Goal: Task Accomplishment & Management: Use online tool/utility

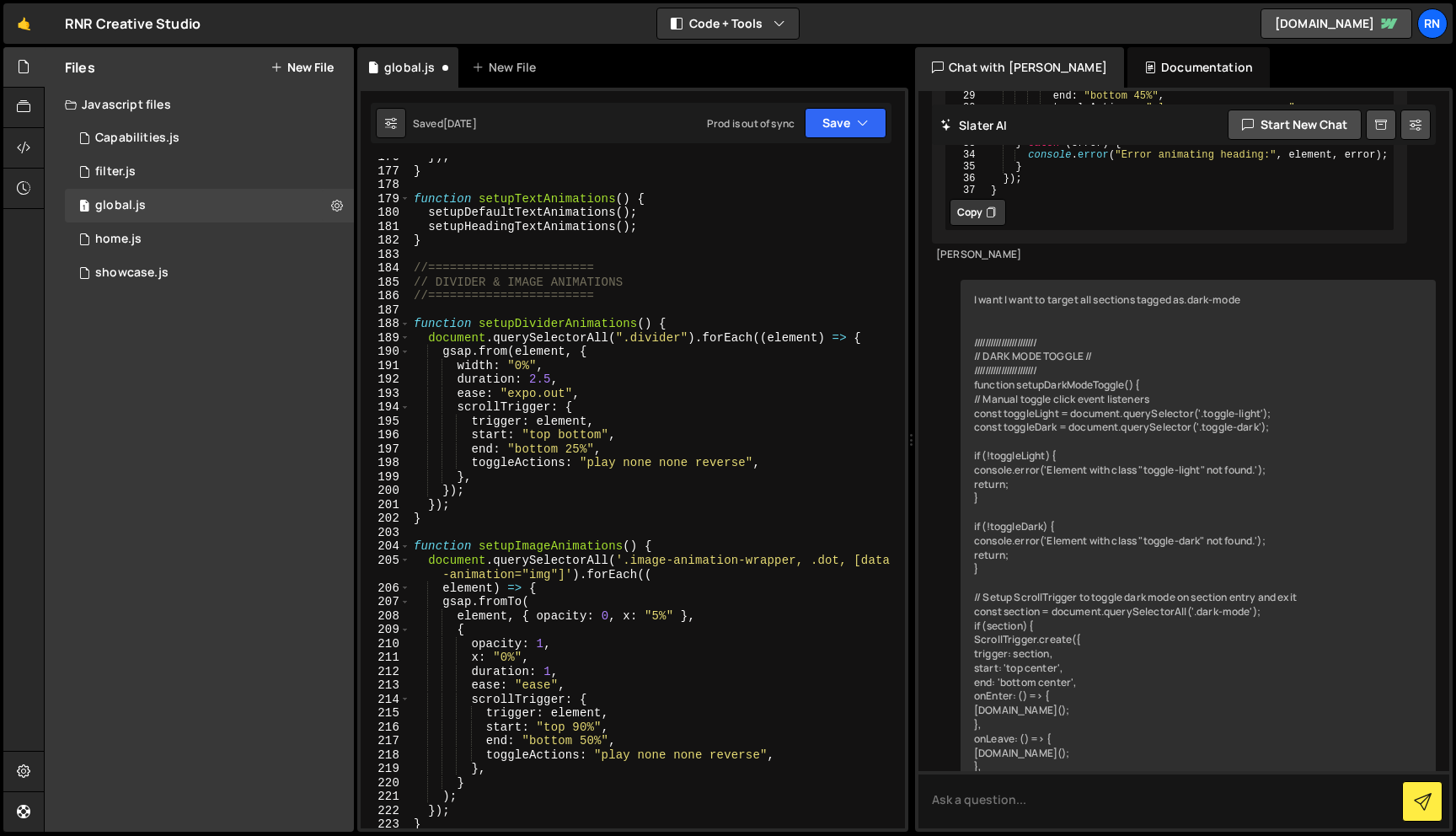
scroll to position [2563, 0]
click at [620, 378] on div "}) ; } function setupTextAnimations ( ) { setupDefaultTextAnimations ( ) ; setu…" at bounding box center [654, 500] width 488 height 697
type textarea "duration: 2.5,"
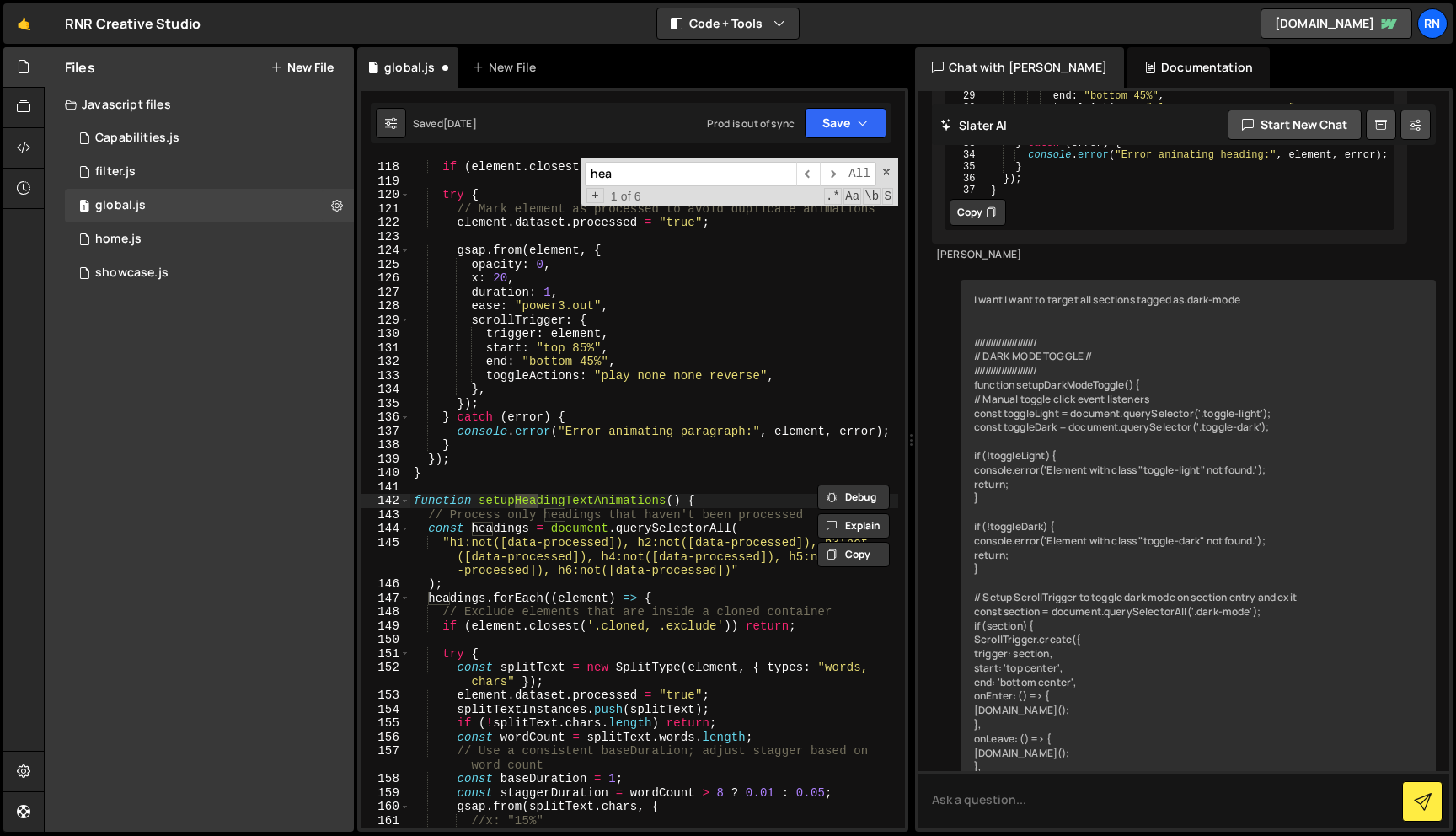
scroll to position [1694, 0]
type input "heading"
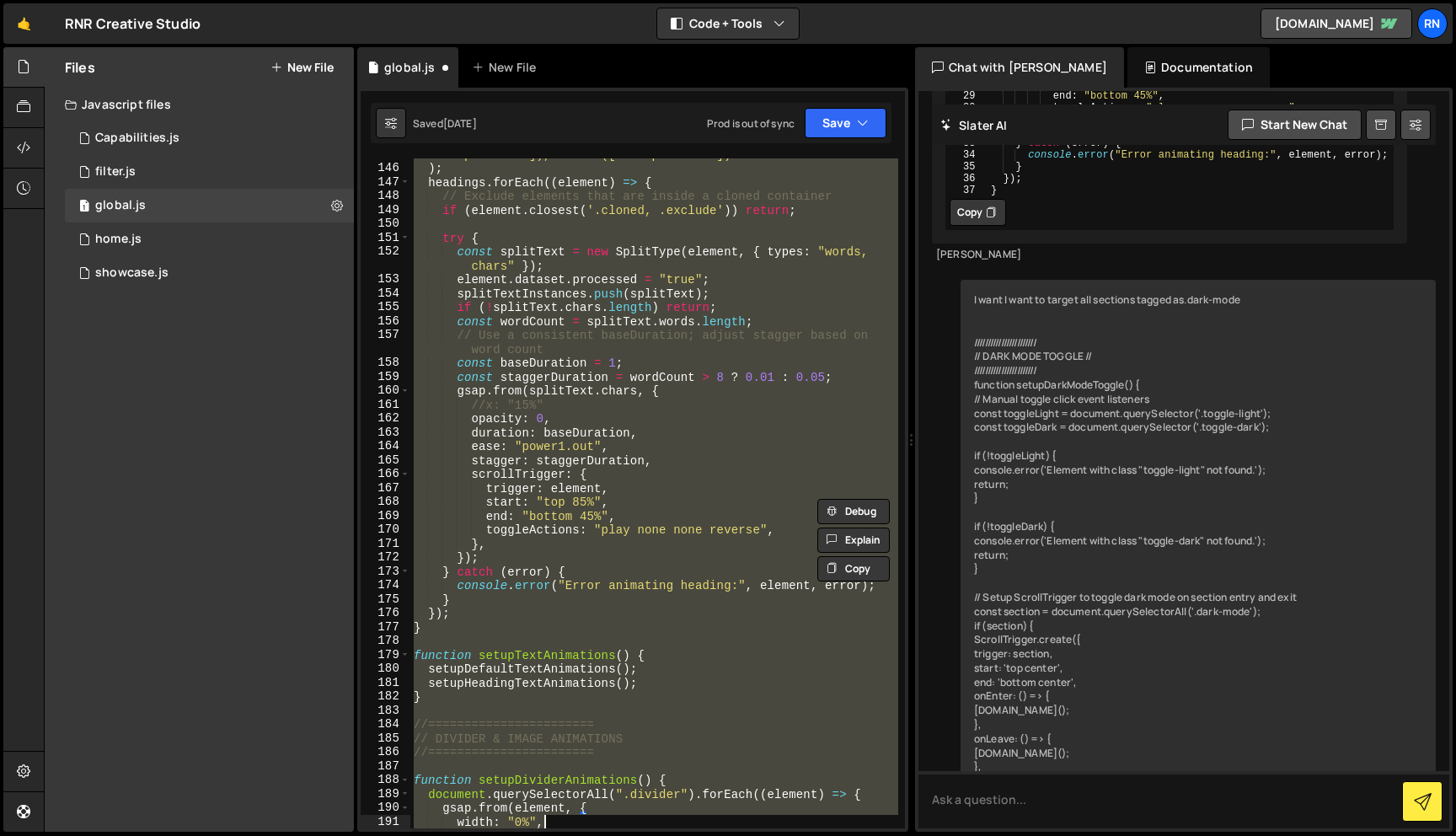
scroll to position [2124, 0]
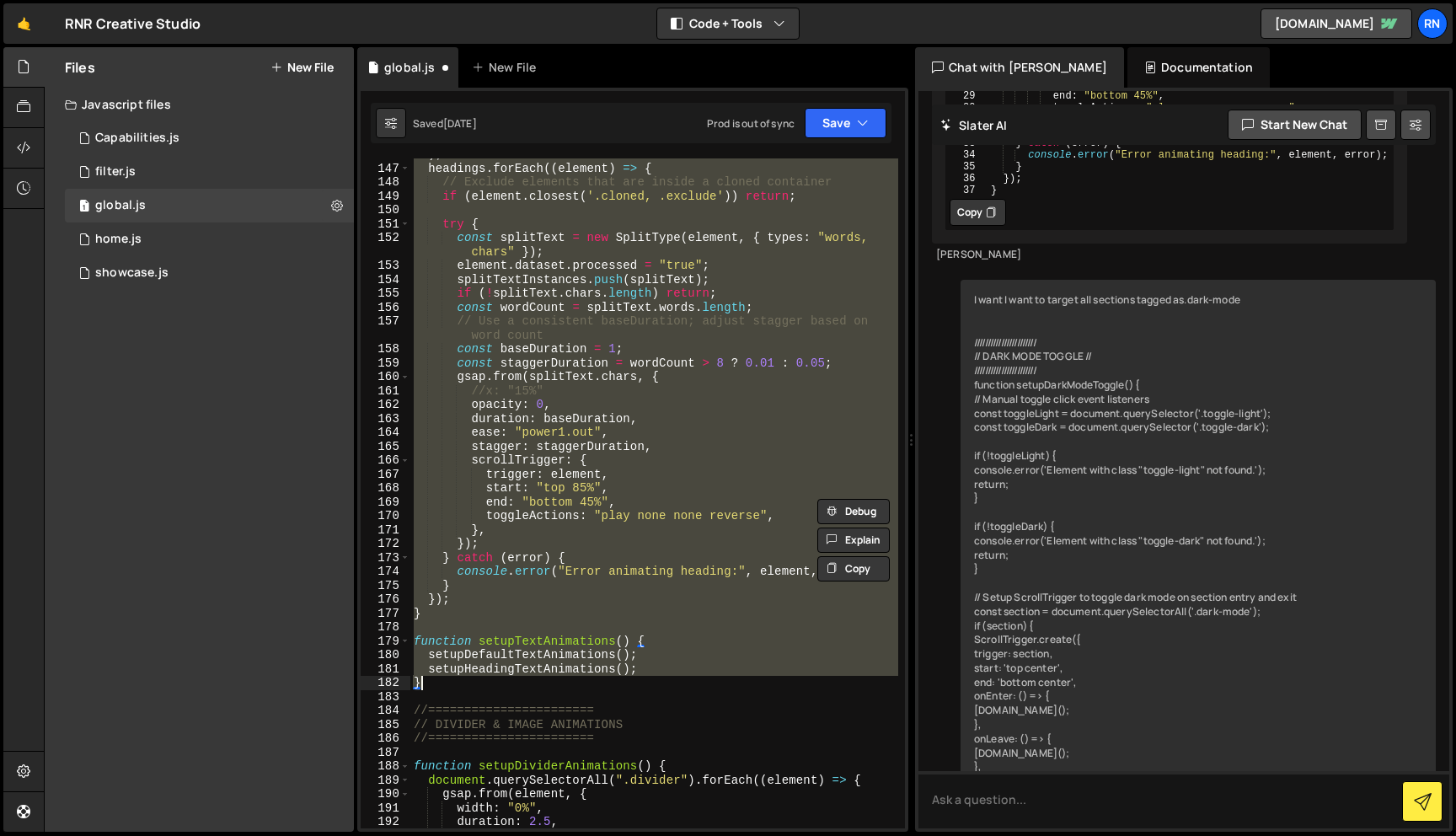
drag, startPoint x: 411, startPoint y: 243, endPoint x: 655, endPoint y: 680, distance: 500.5
click at [655, 680] on div ") ; headings . forEach (( element ) => { // Exclude elements that are inside a …" at bounding box center [654, 495] width 488 height 697
click at [624, 565] on div ") ; headings . forEach (( element ) => { // Exclude elements that are inside a …" at bounding box center [654, 493] width 488 height 670
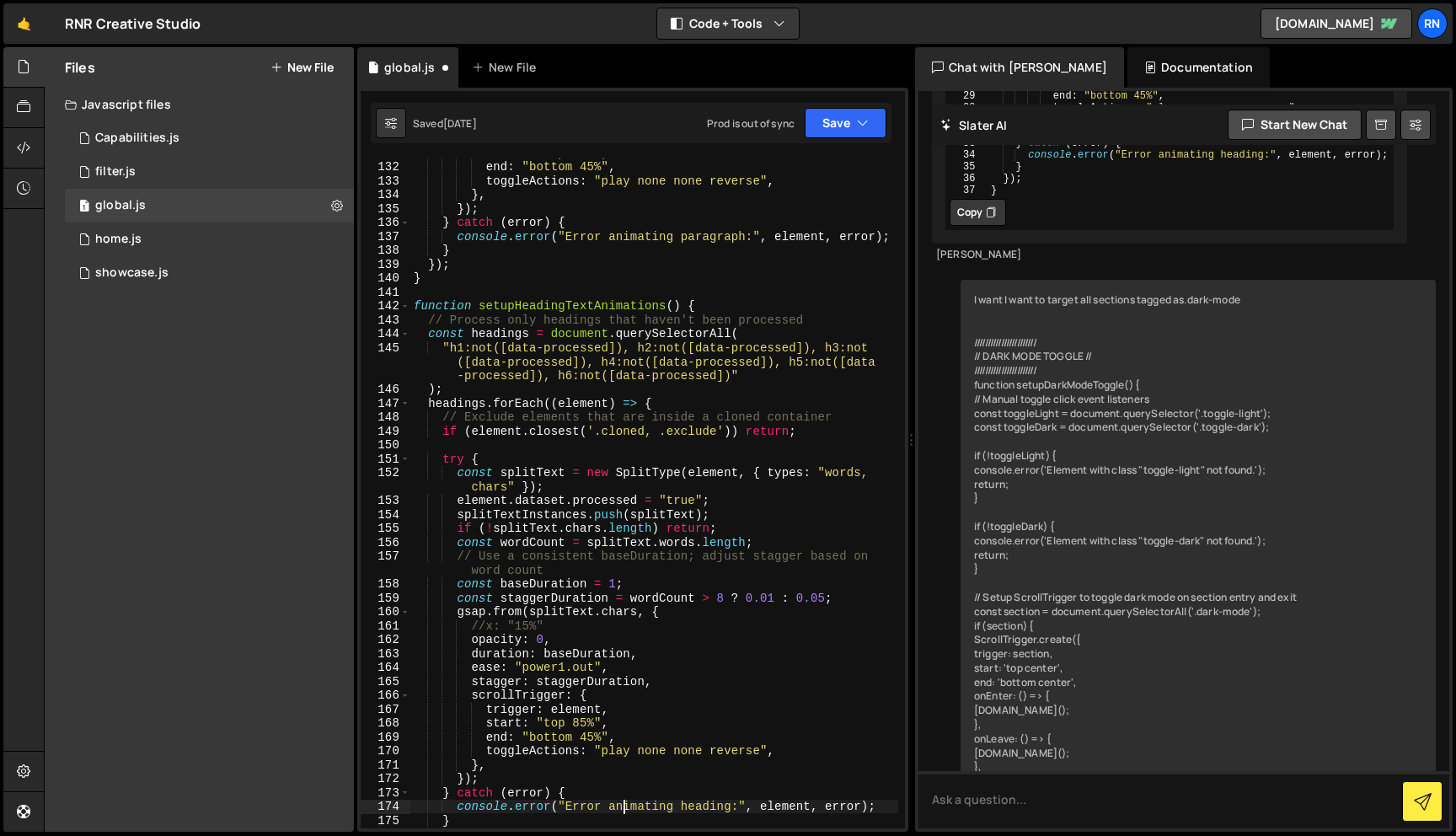
scroll to position [1888, 0]
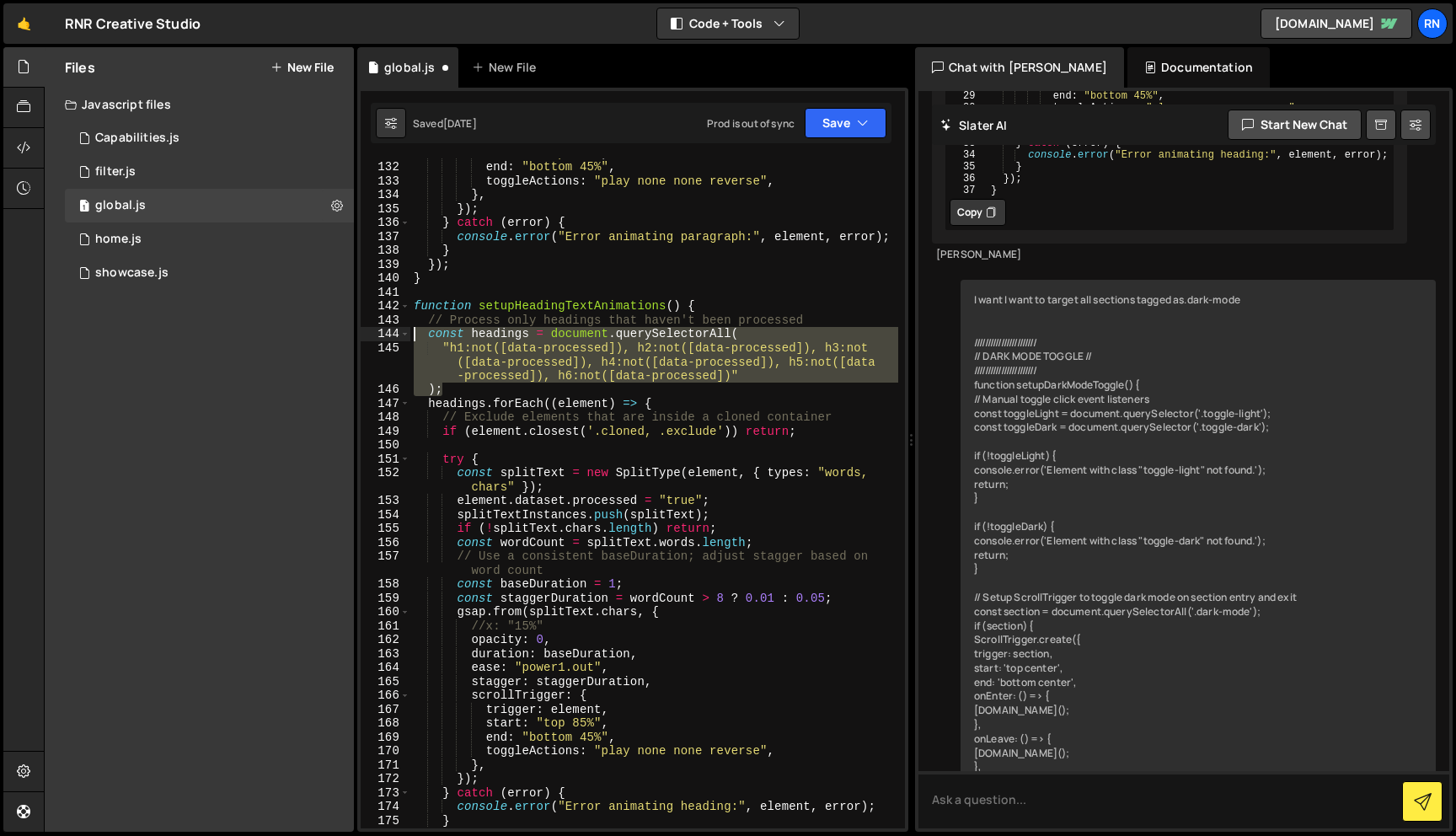
drag, startPoint x: 487, startPoint y: 384, endPoint x: 369, endPoint y: 335, distance: 127.8
click at [369, 335] on div "console.error("Error animating heading:", element, error); 131 132 133 134 135 …" at bounding box center [632, 493] width 544 height 670
paste textarea "selector);"
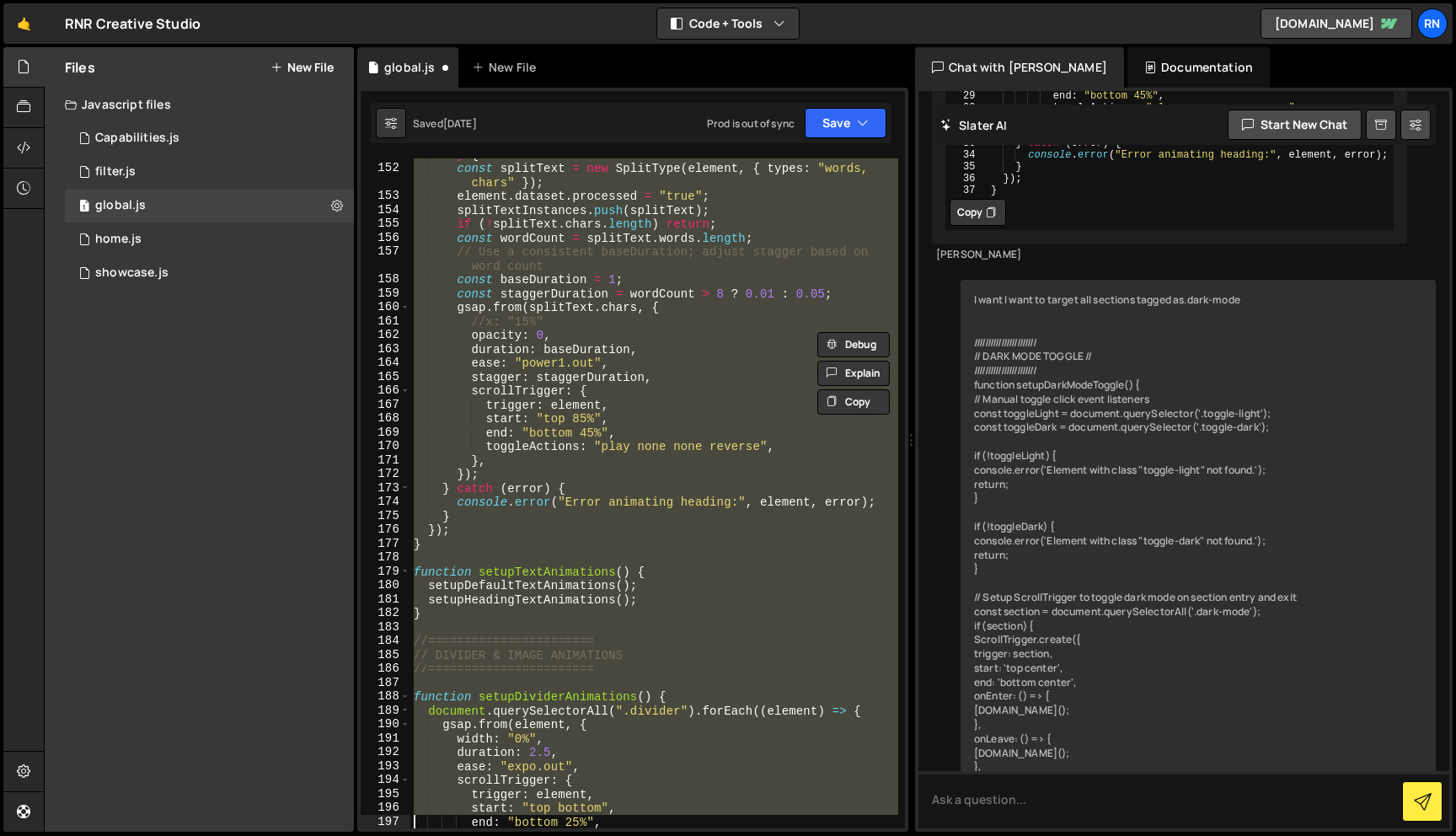
scroll to position [2221, 0]
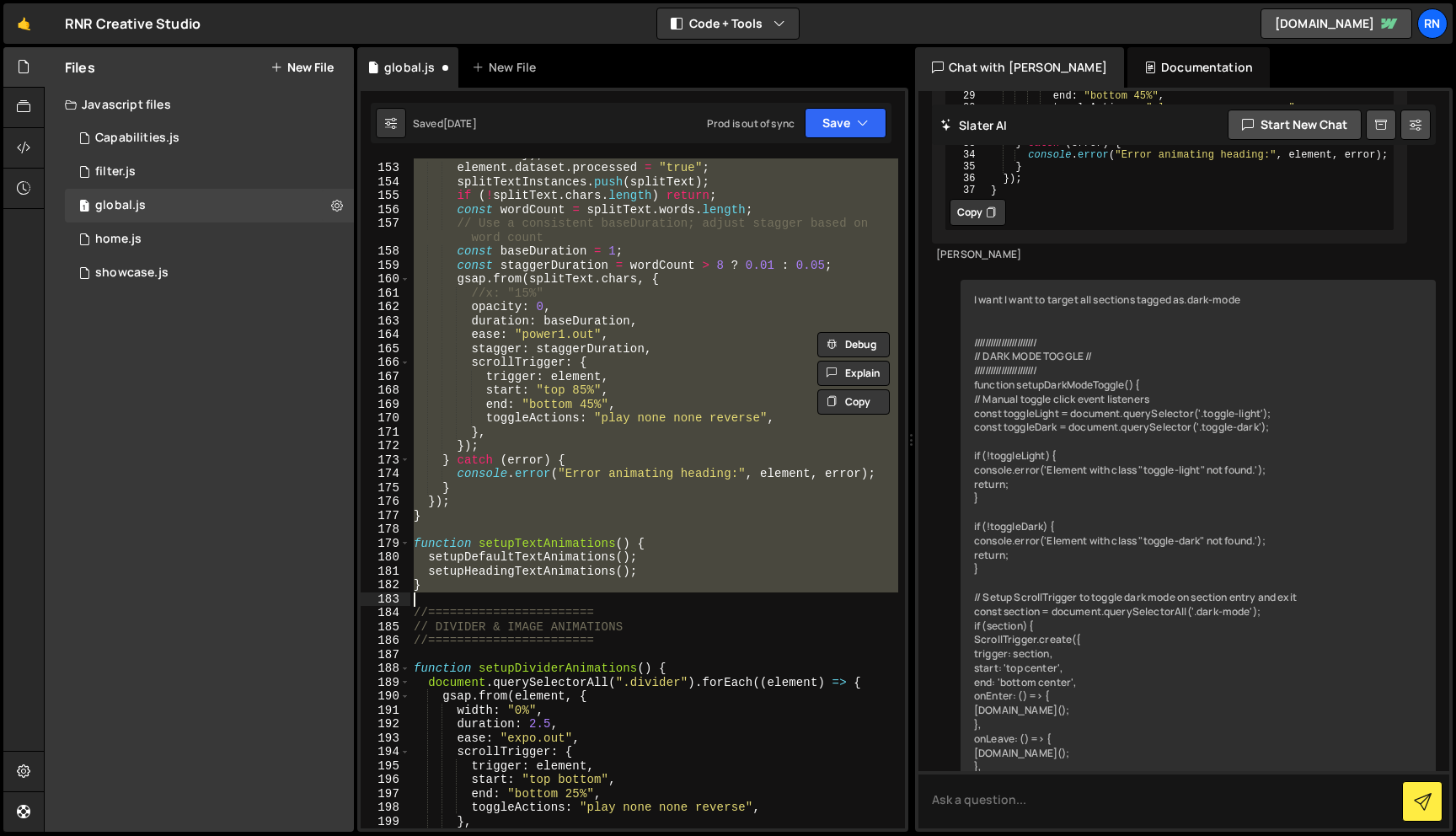
drag, startPoint x: 415, startPoint y: 253, endPoint x: 446, endPoint y: 593, distance: 341.4
click at [446, 593] on div "const splitText = new SplitType ( element , { types : "words, chars" }) ; eleme…" at bounding box center [654, 489] width 488 height 712
paste textarea
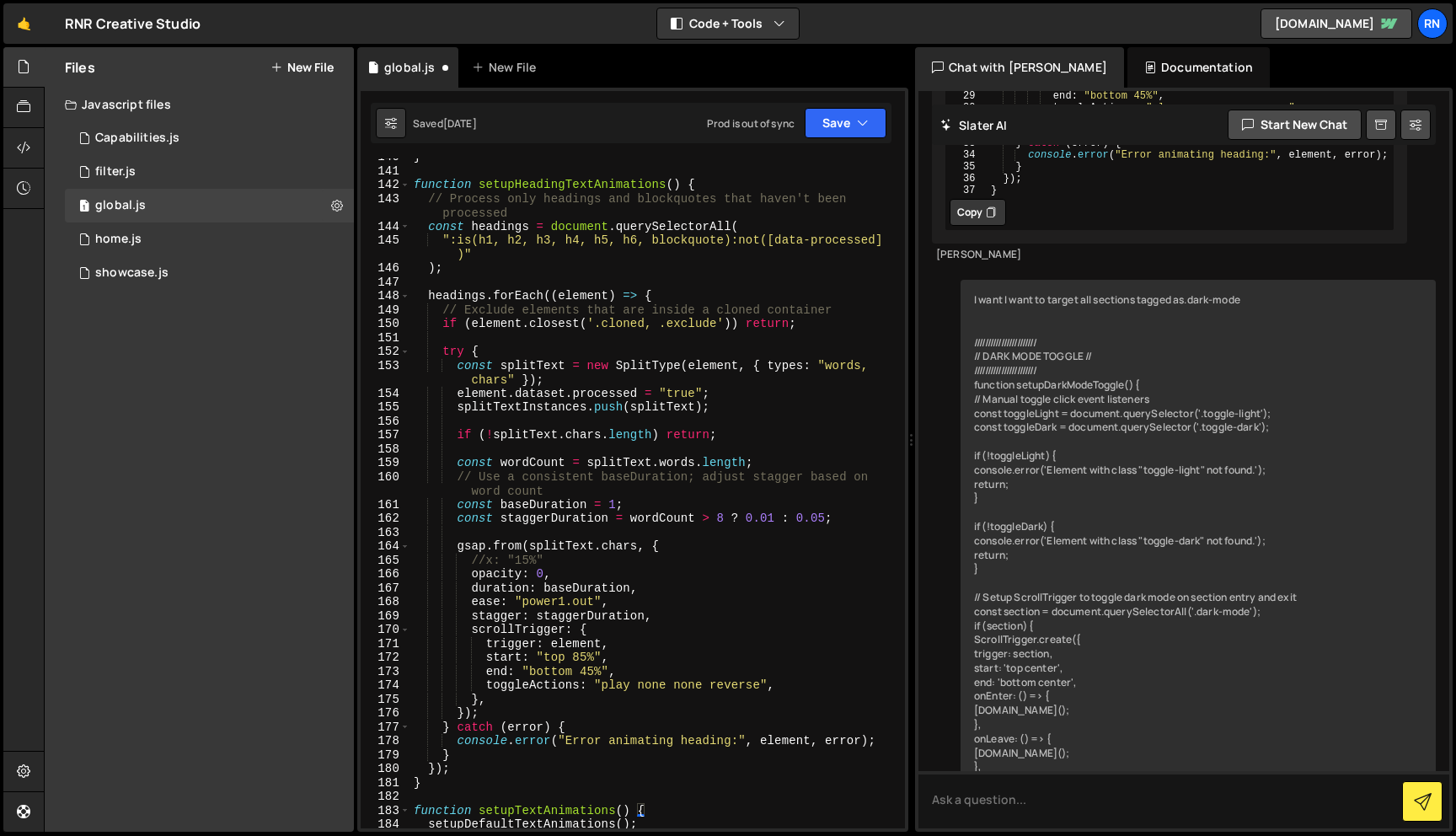
scroll to position [1994, 0]
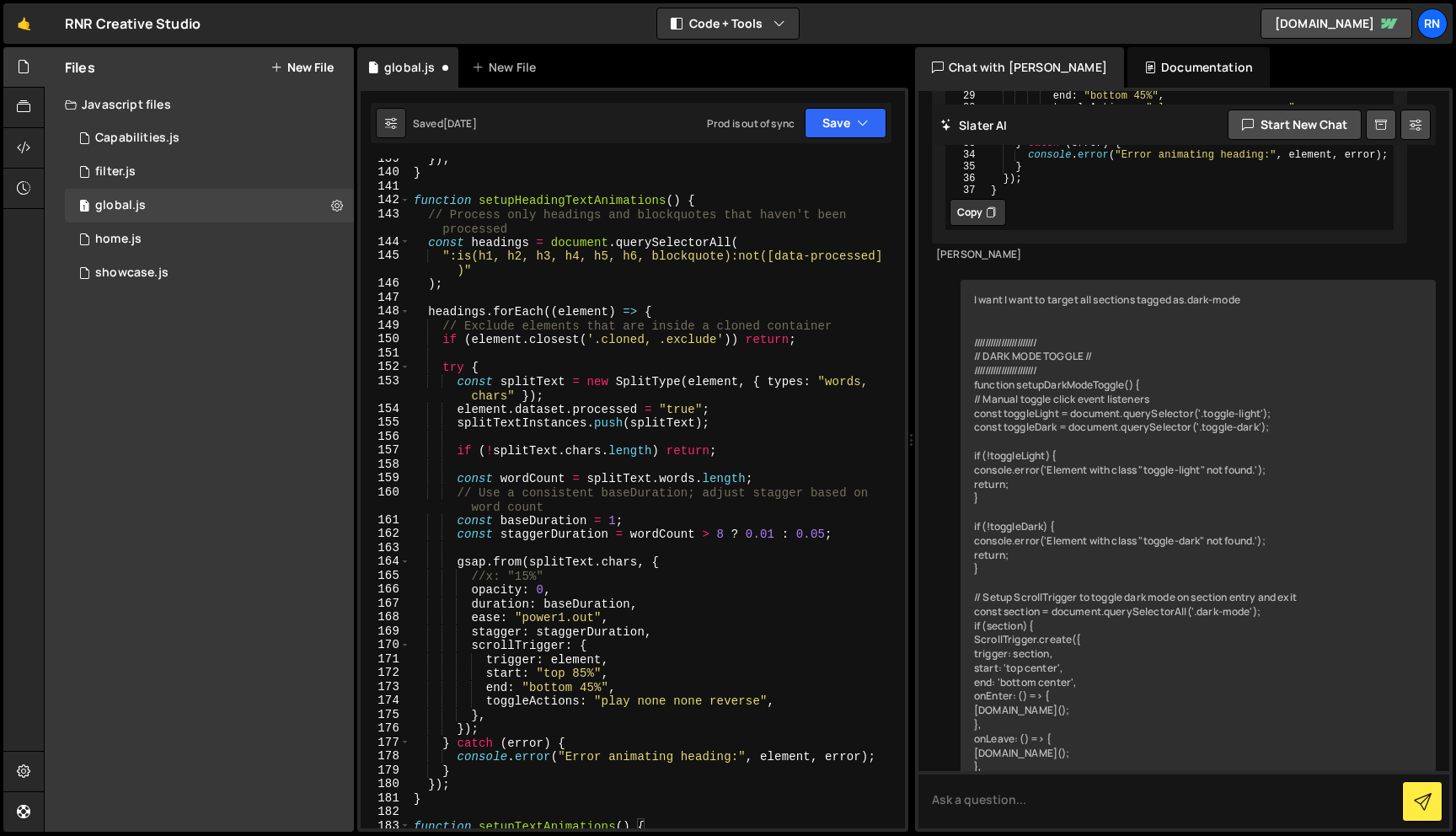
click at [842, 104] on div "Saved [DATE] Prod is out of sync Upgrade to Edit Save Save to Staging S Saved […" at bounding box center [631, 123] width 521 height 41
click at [837, 122] on button "Save" at bounding box center [845, 124] width 82 height 31
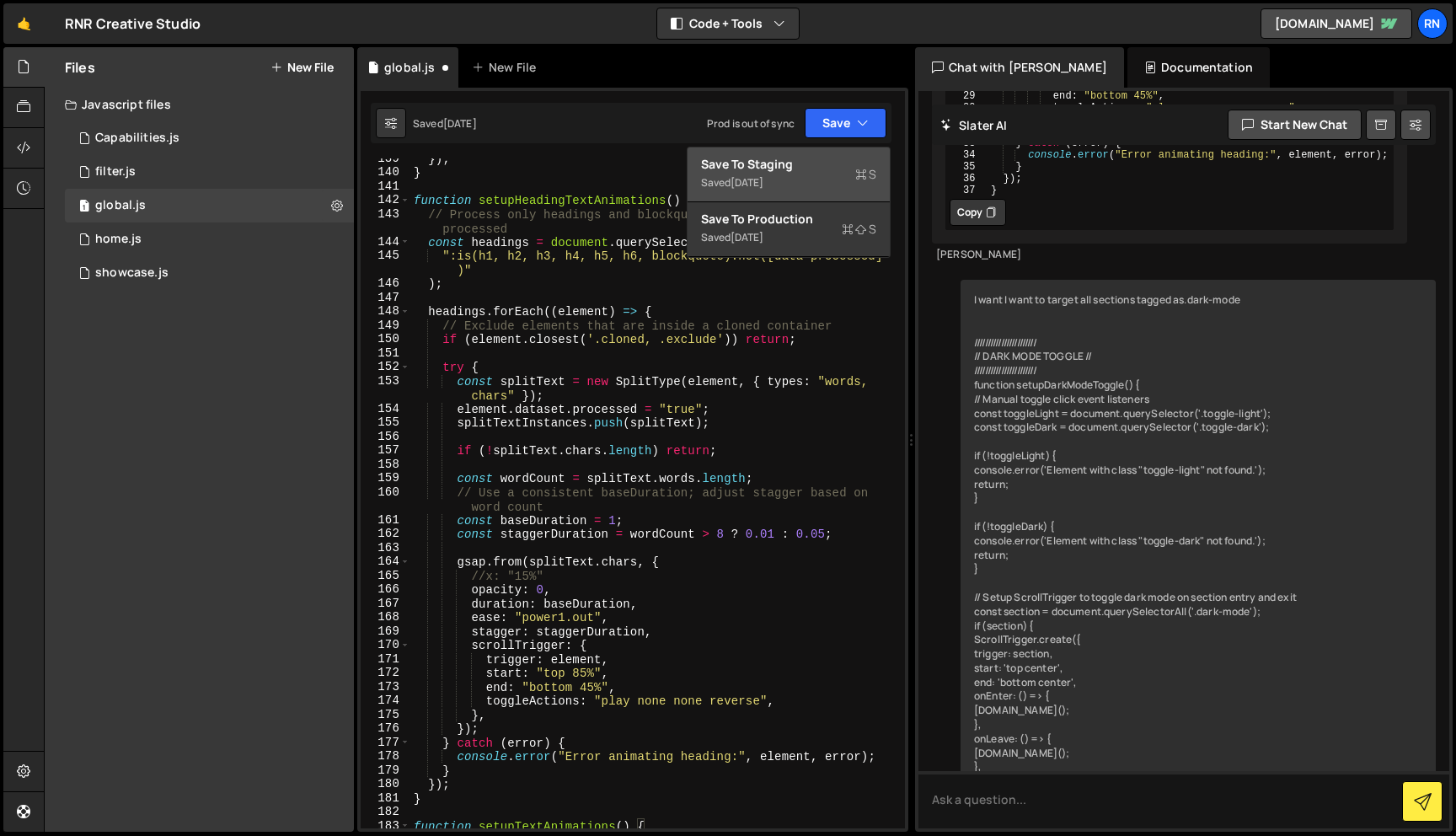
click at [778, 180] on div "Saved [DATE]" at bounding box center [788, 182] width 175 height 20
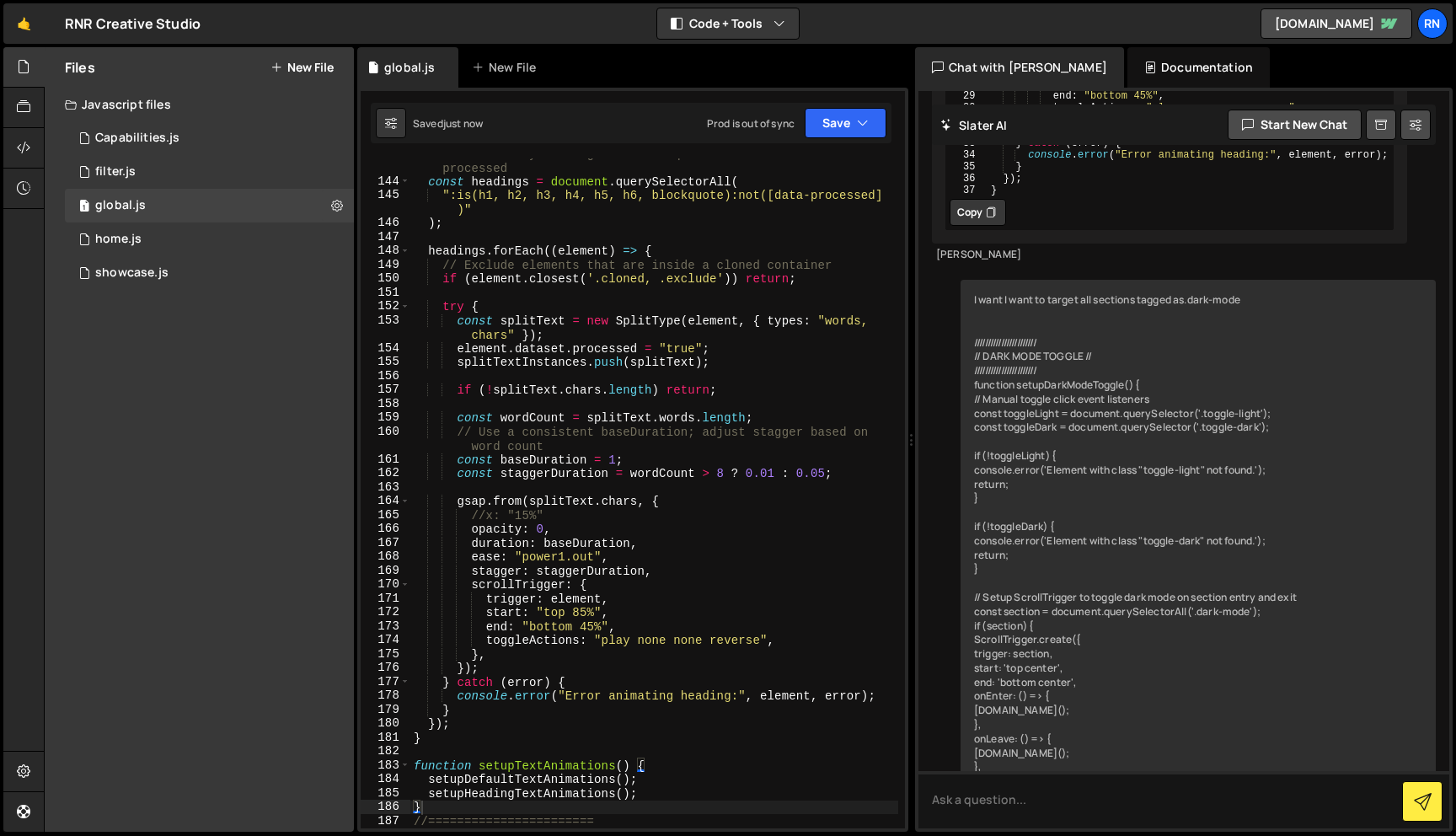
scroll to position [2005, 0]
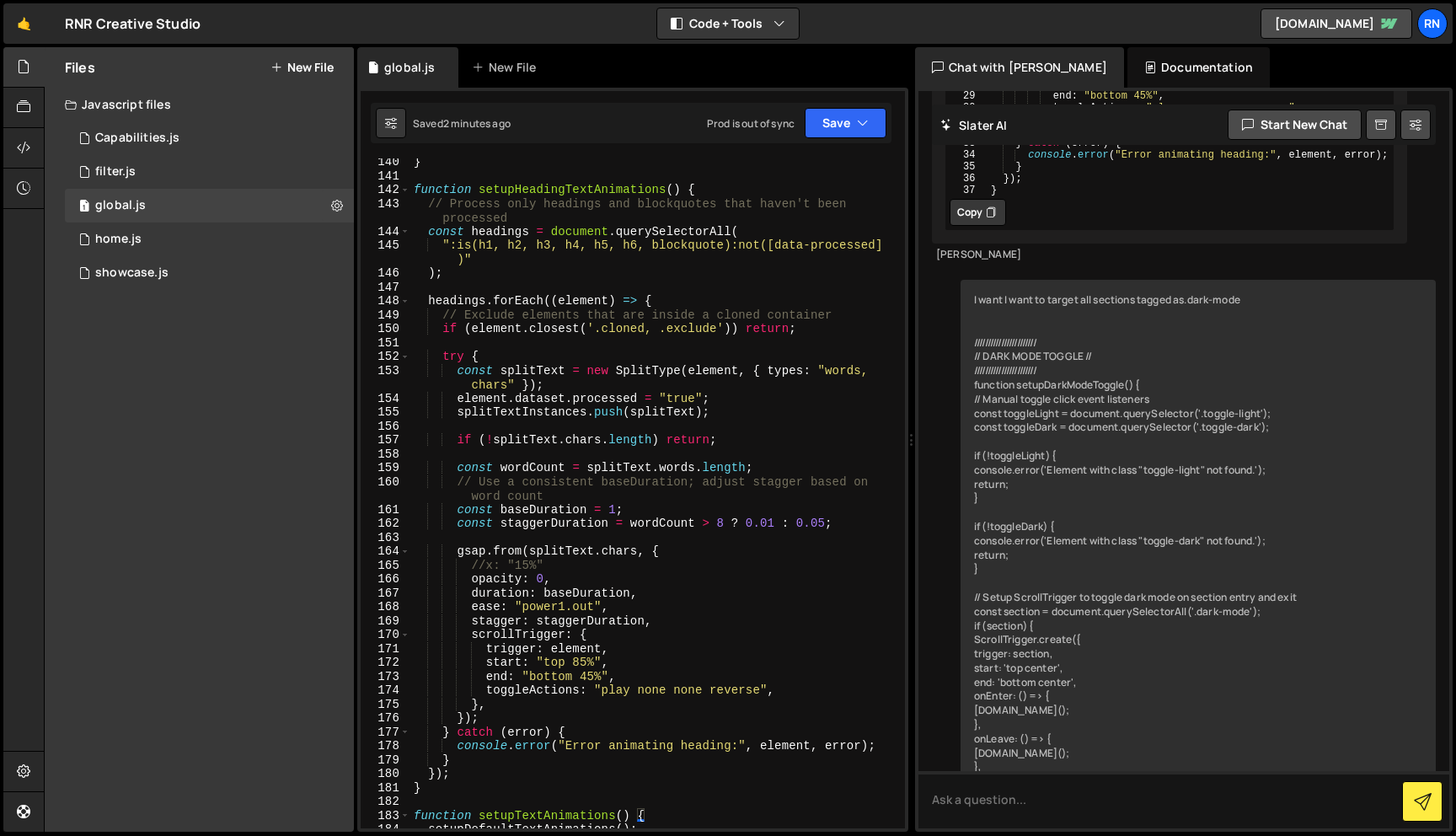
click at [568, 242] on div "} function setupHeadingTextAnimations ( ) { // Process only headings and blockq…" at bounding box center [654, 503] width 488 height 697
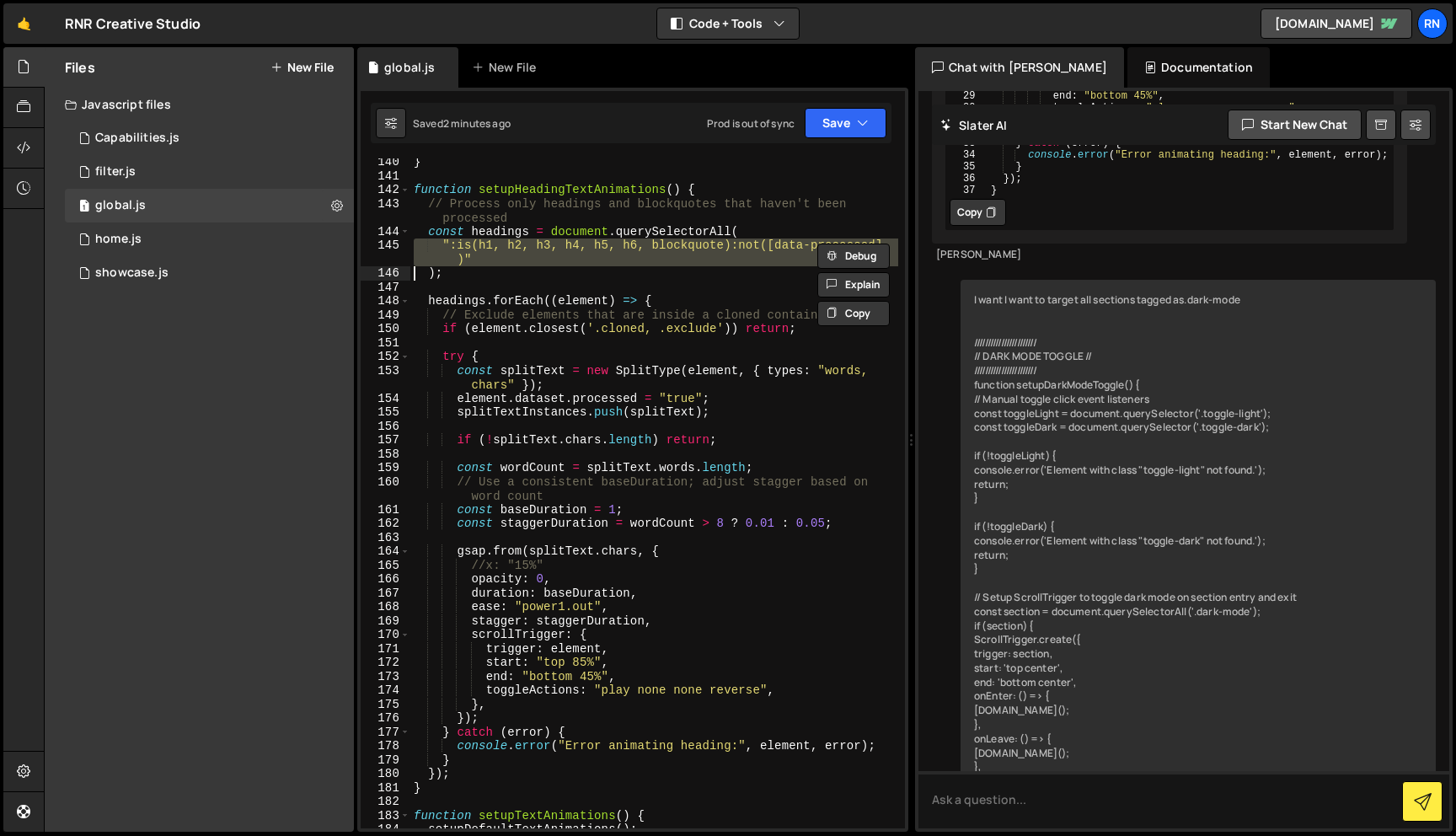
click at [568, 242] on div "} function setupHeadingTextAnimations ( ) { // Process only headings and blockq…" at bounding box center [654, 503] width 488 height 697
paste textarea
type textarea ");"
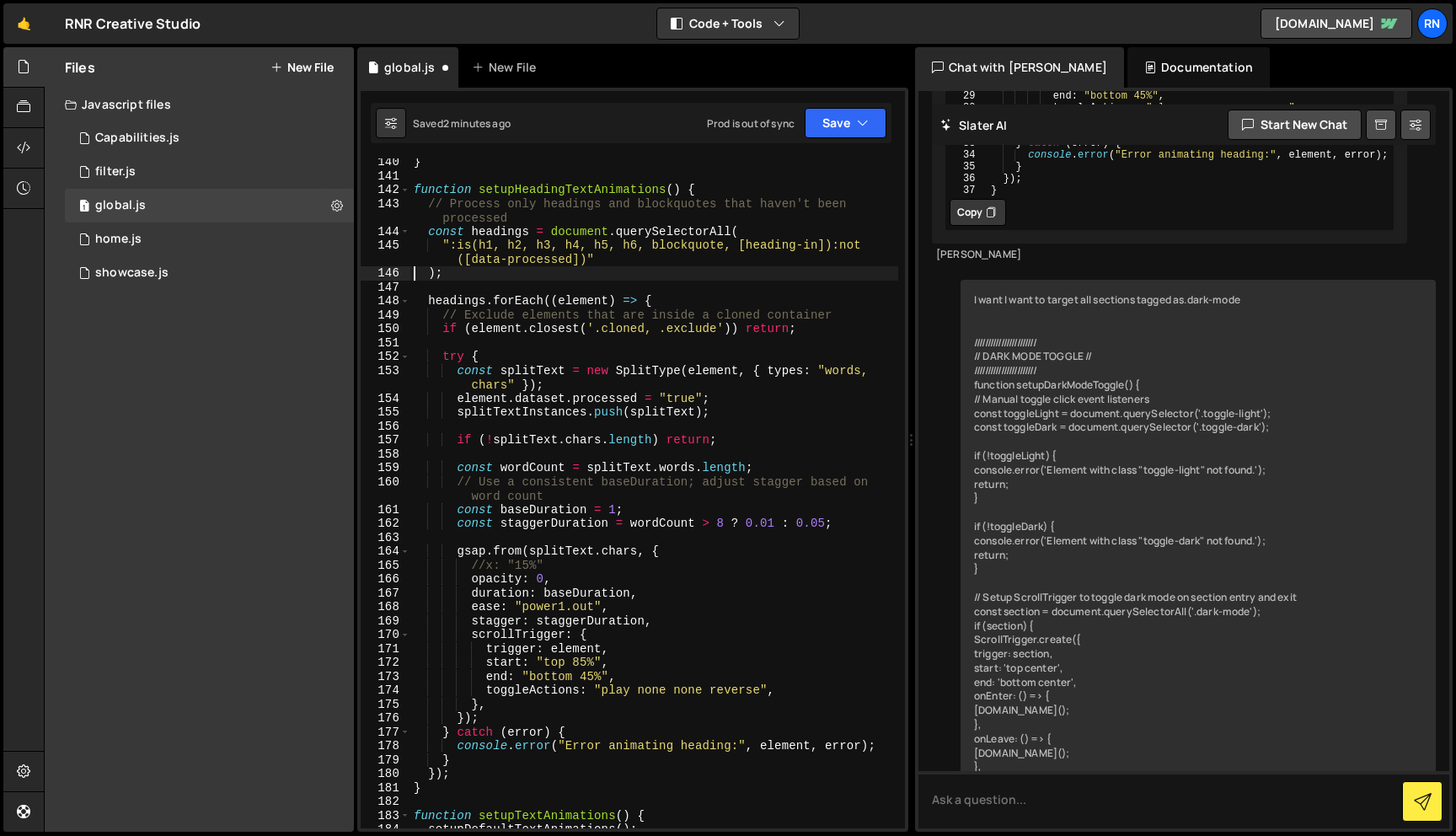
click at [843, 142] on div "Saved 2 minutes ago Prod is out of sync Upgrade to Edit Save Save to Staging S …" at bounding box center [631, 123] width 521 height 41
click at [844, 129] on button "Save" at bounding box center [845, 124] width 82 height 31
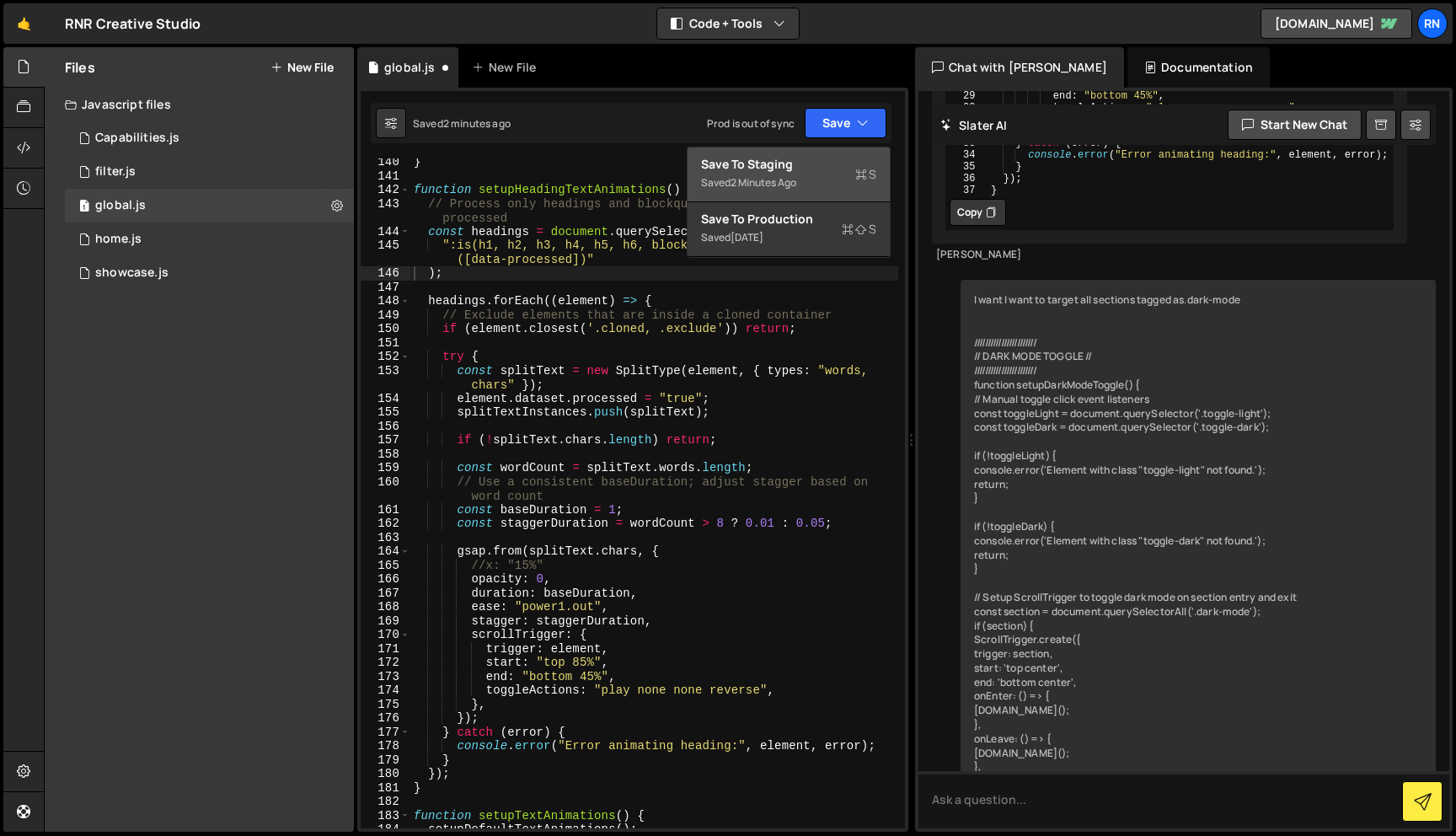
click at [822, 169] on div "Save to Staging S" at bounding box center [788, 164] width 175 height 17
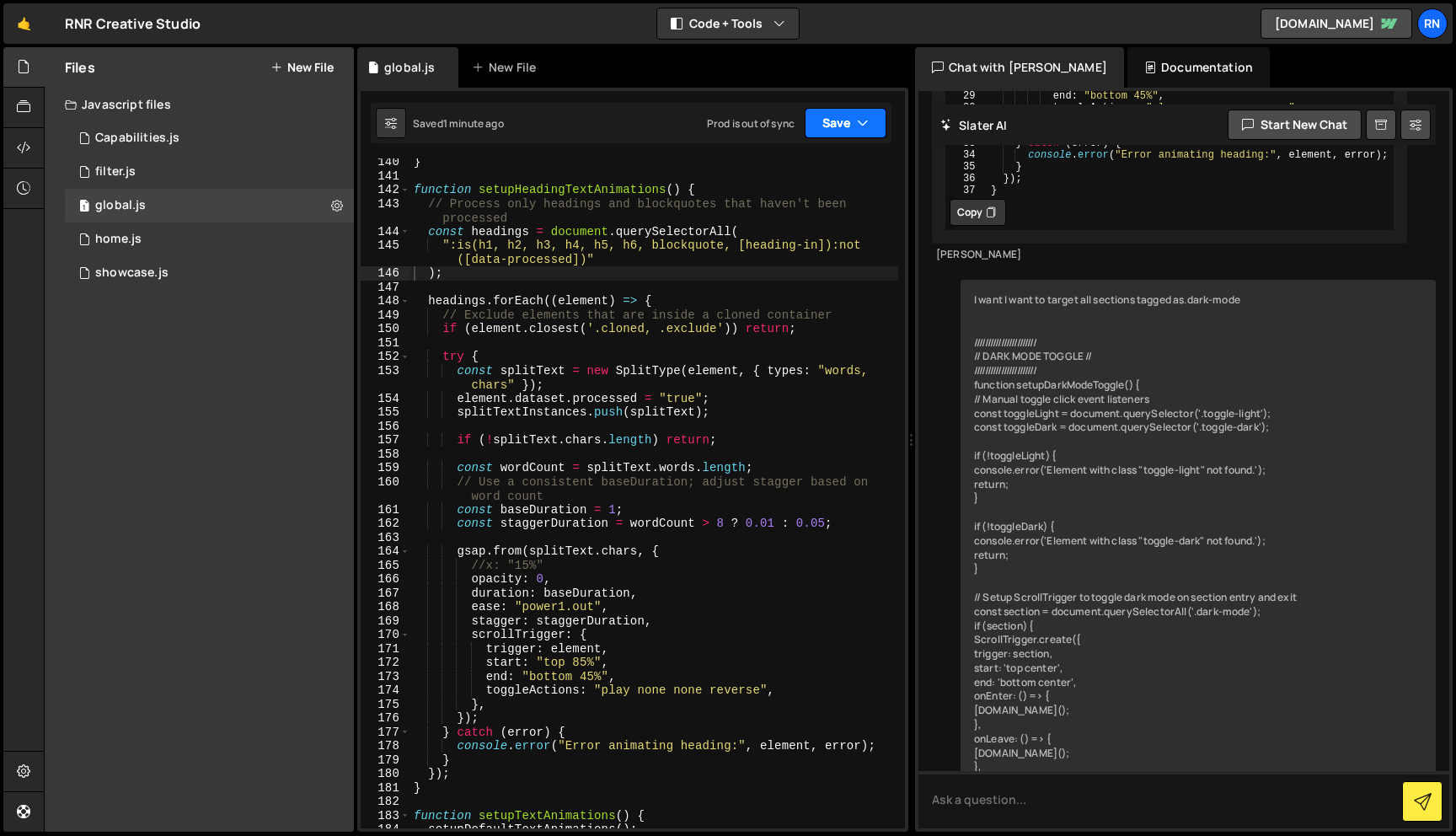
click at [841, 135] on button "Save" at bounding box center [845, 124] width 82 height 31
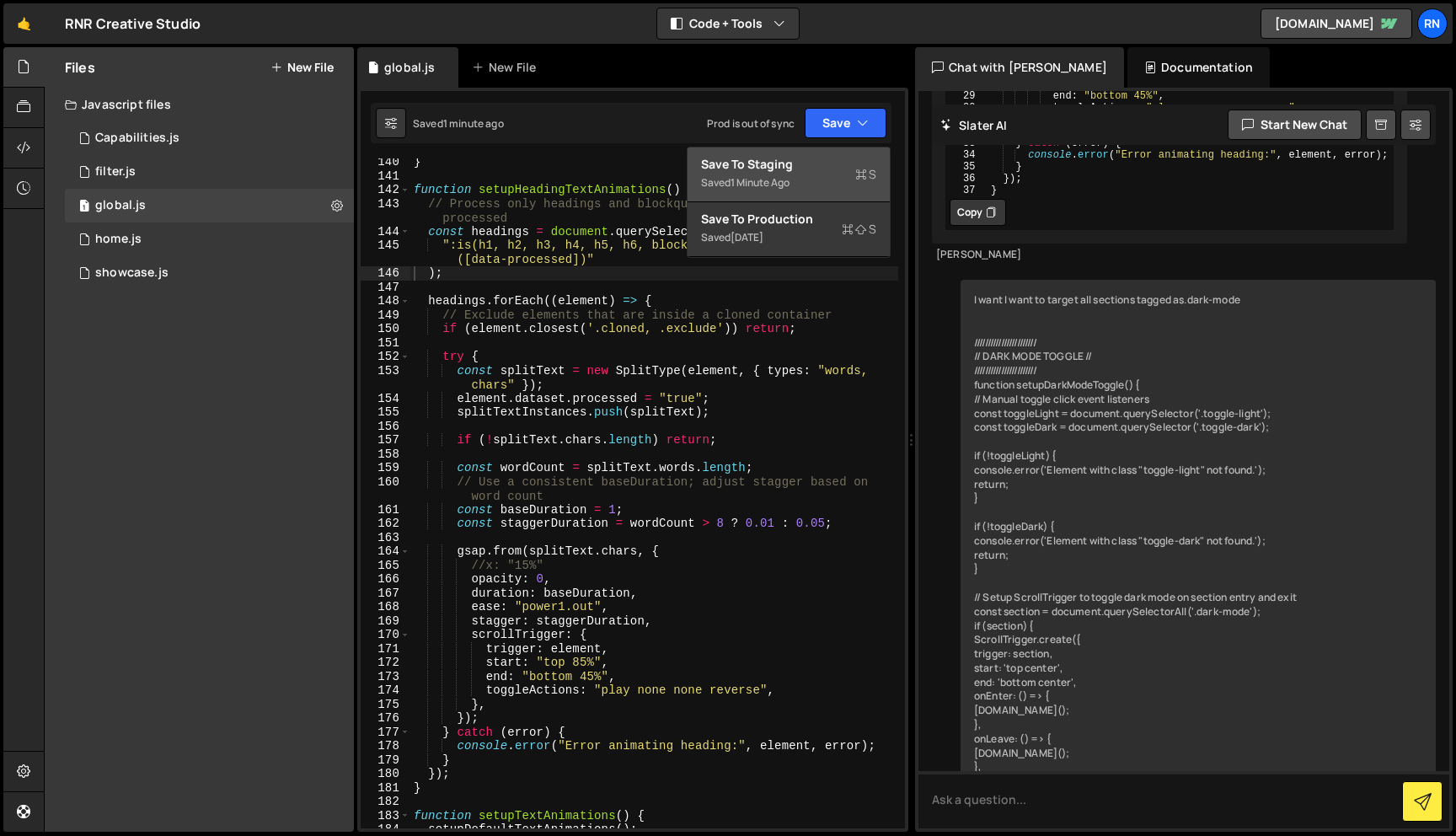
click at [813, 162] on div "Save to Staging S" at bounding box center [788, 164] width 175 height 17
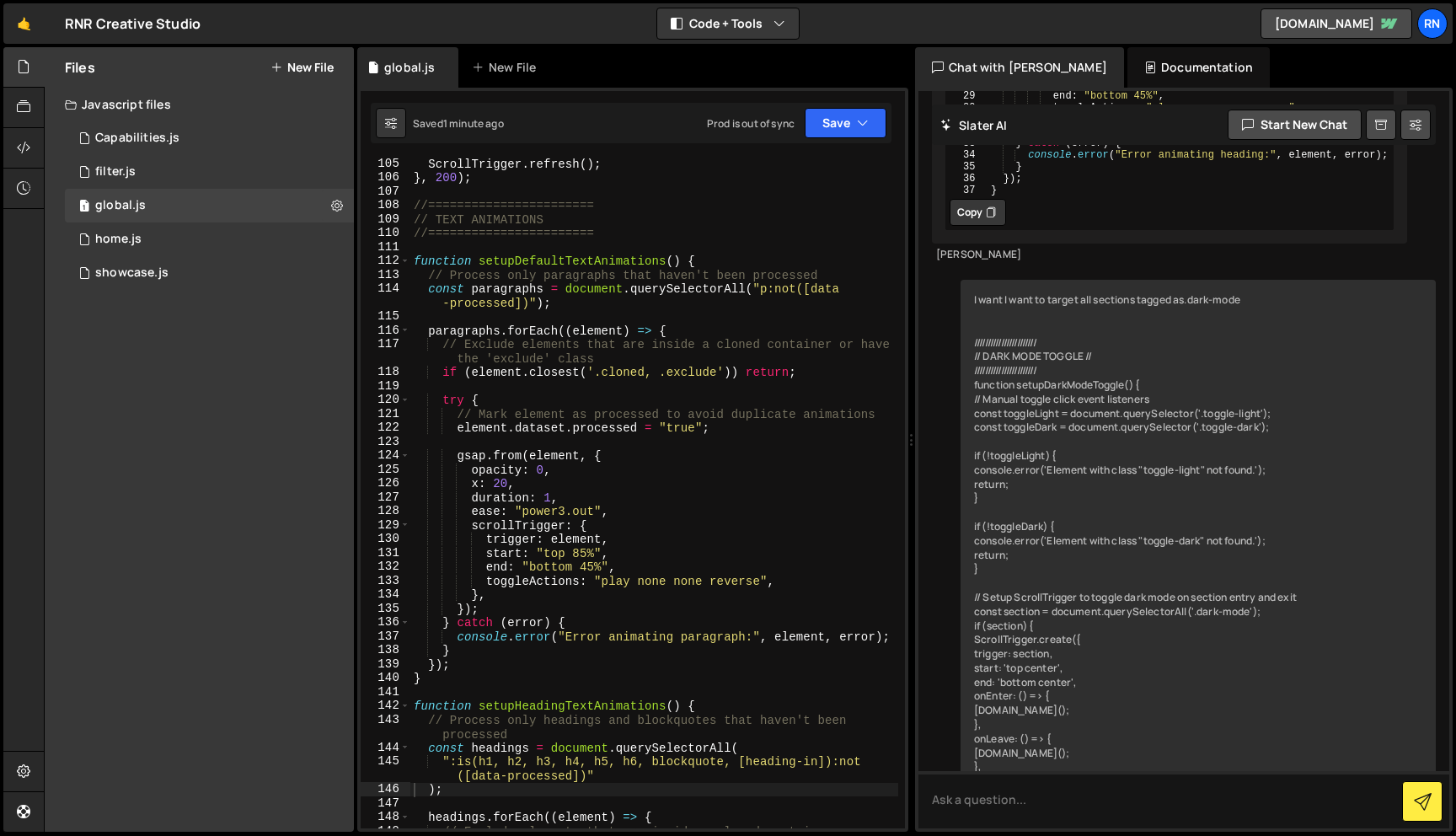
scroll to position [1489, 0]
